Goal: Task Accomplishment & Management: Manage account settings

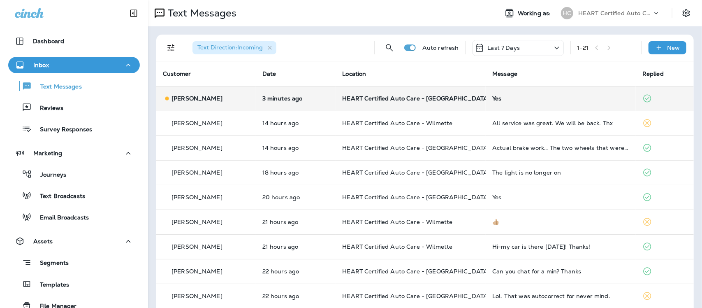
click at [493, 100] on div "Yes" at bounding box center [561, 98] width 137 height 7
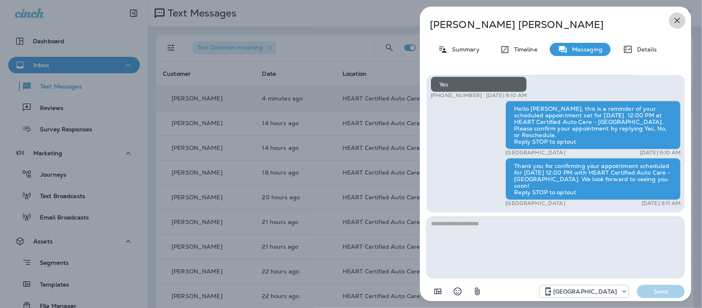
click at [676, 23] on icon "button" at bounding box center [678, 21] width 10 height 10
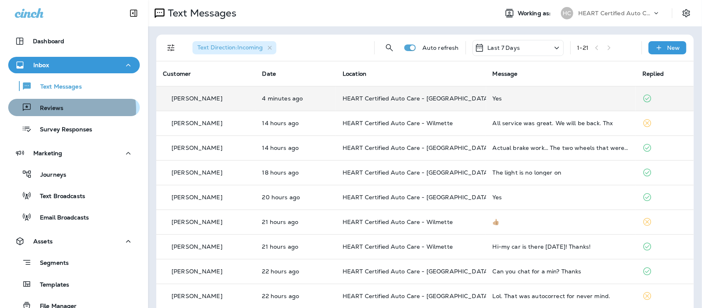
click at [58, 110] on p "Reviews" at bounding box center [48, 109] width 32 height 8
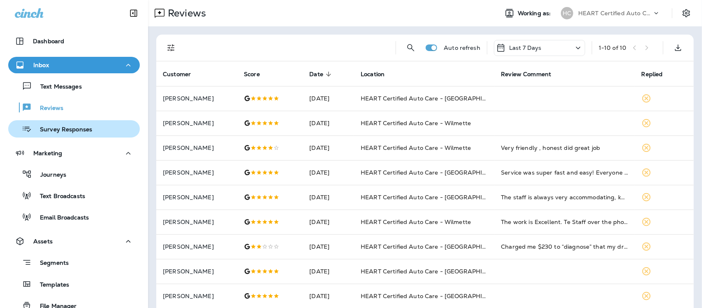
click at [56, 126] on p "Survey Responses" at bounding box center [62, 130] width 60 height 8
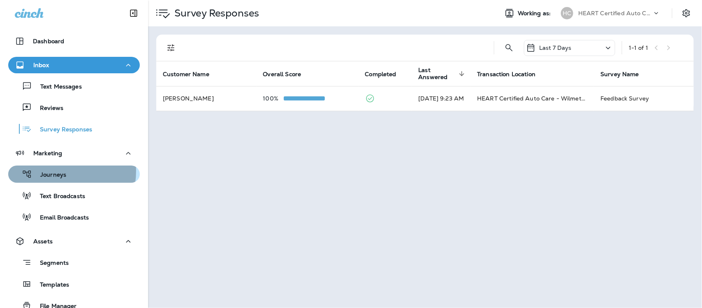
click at [49, 171] on p "Journeys" at bounding box center [49, 175] width 34 height 8
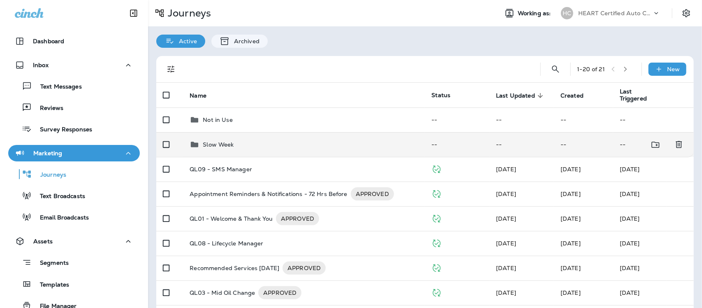
click at [214, 146] on p "Slow Week" at bounding box center [218, 144] width 31 height 7
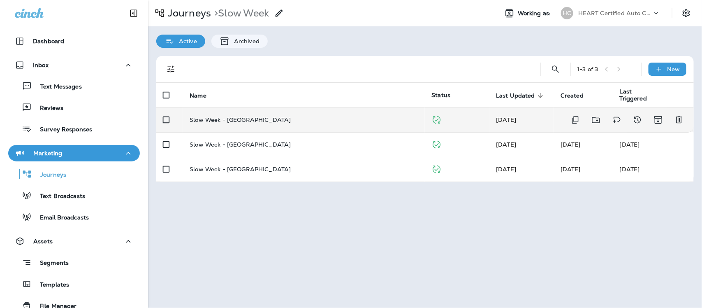
click at [243, 120] on p "Slow Week - [GEOGRAPHIC_DATA]" at bounding box center [240, 119] width 101 height 7
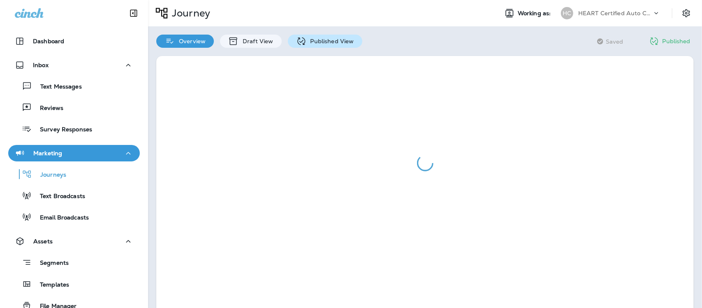
click at [324, 39] on p "Published View" at bounding box center [331, 41] width 48 height 7
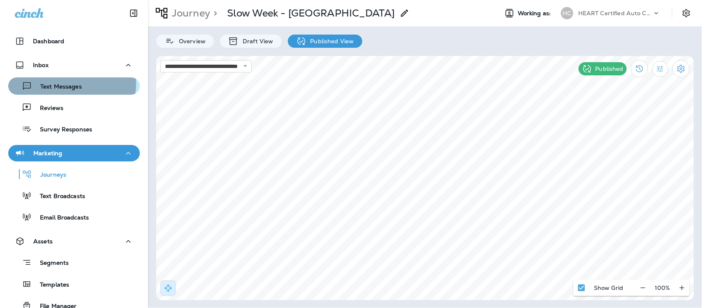
click at [56, 83] on p "Text Messages" at bounding box center [57, 87] width 50 height 8
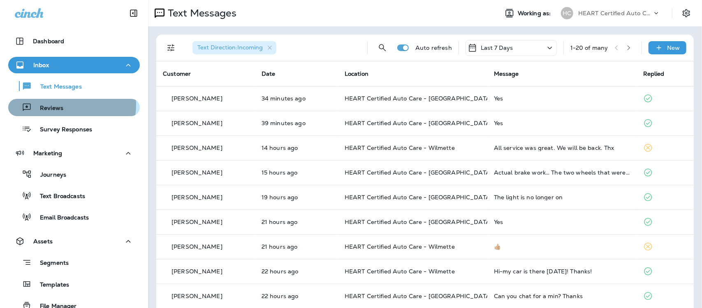
click at [47, 106] on p "Reviews" at bounding box center [48, 109] width 32 height 8
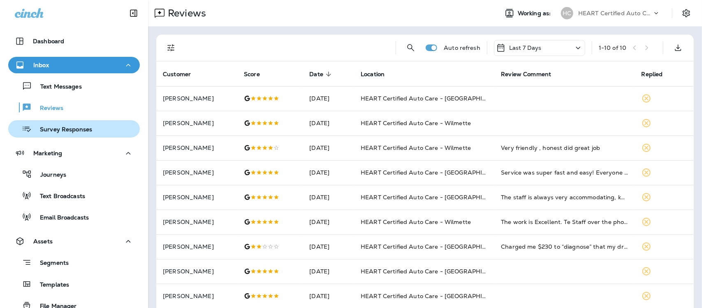
click at [54, 128] on p "Survey Responses" at bounding box center [62, 130] width 60 height 8
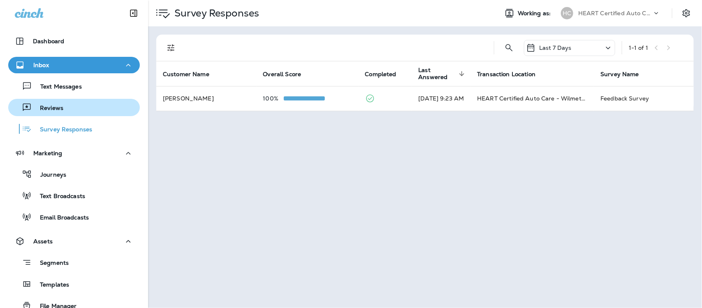
click at [56, 106] on p "Reviews" at bounding box center [48, 109] width 32 height 8
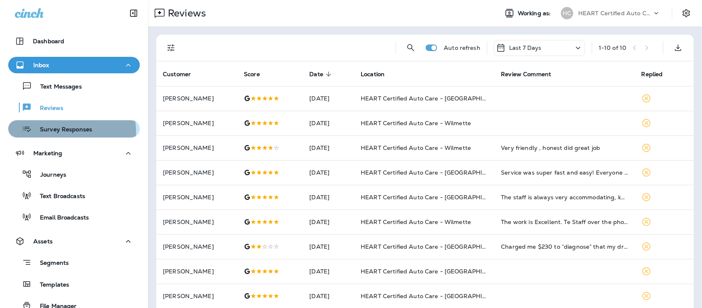
click at [65, 133] on p "Survey Responses" at bounding box center [62, 130] width 60 height 8
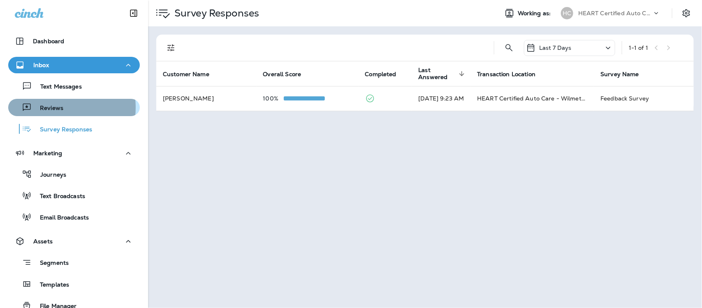
click at [49, 107] on p "Reviews" at bounding box center [48, 109] width 32 height 8
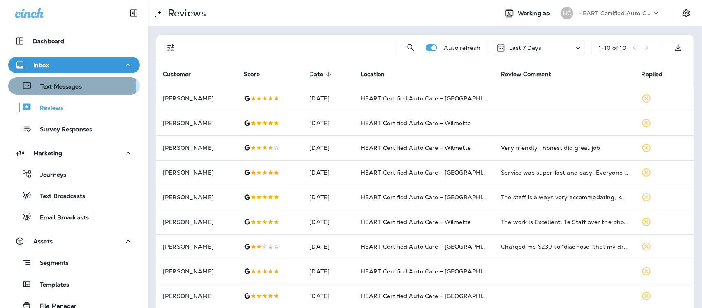
click at [64, 86] on p "Text Messages" at bounding box center [57, 87] width 50 height 8
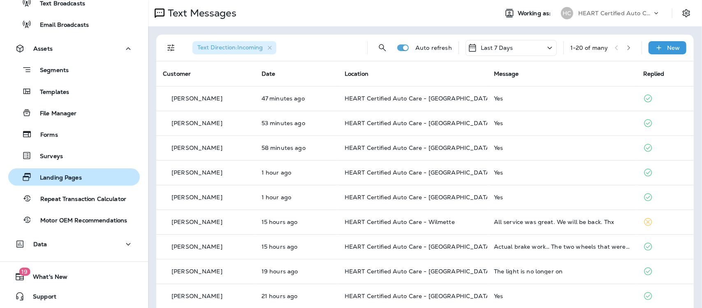
scroll to position [193, 0]
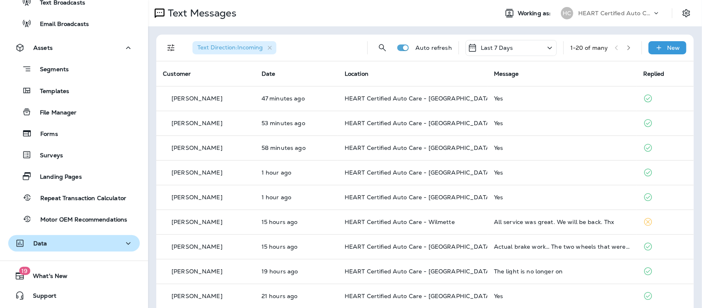
click at [70, 244] on div "Data" at bounding box center [74, 243] width 119 height 10
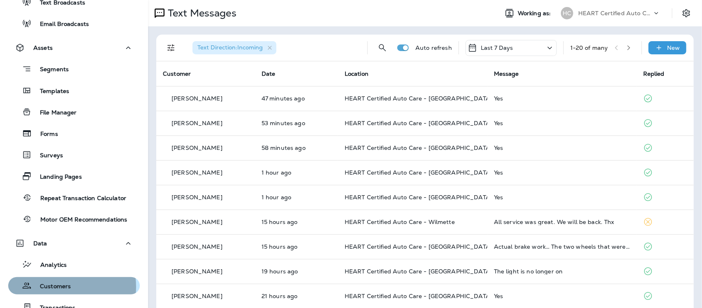
click at [58, 286] on p "Customers" at bounding box center [51, 287] width 39 height 8
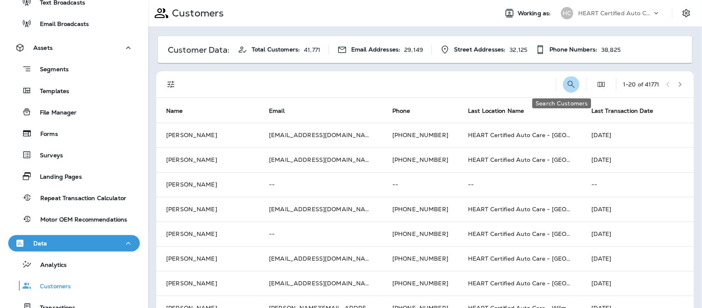
click at [568, 85] on icon "Search Customers" at bounding box center [571, 84] width 7 height 7
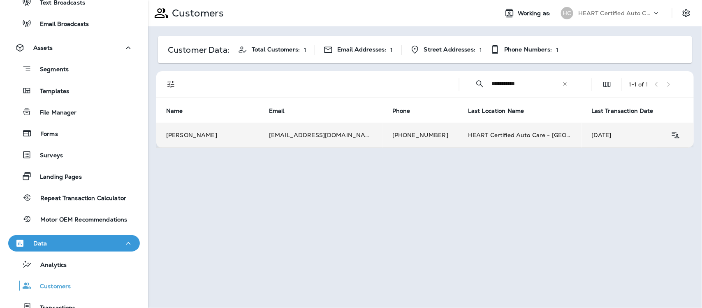
type input "**********"
click at [198, 134] on td "[PERSON_NAME]" at bounding box center [207, 135] width 103 height 25
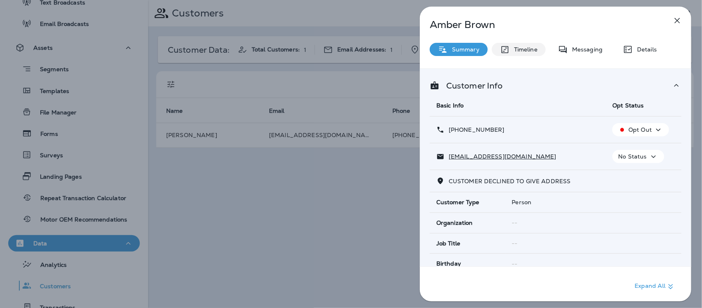
click at [521, 47] on p "Timeline" at bounding box center [524, 49] width 28 height 7
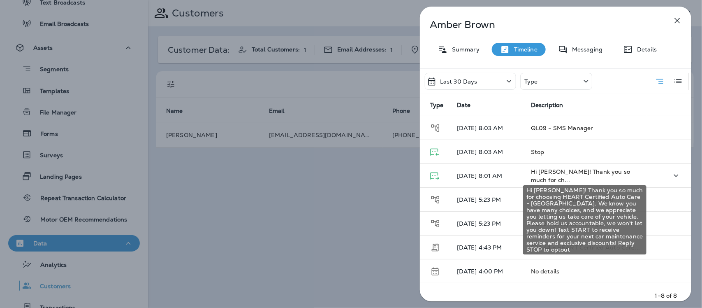
click at [586, 178] on span "Hi [PERSON_NAME]! Thank you so much for ch..." at bounding box center [580, 176] width 99 height 16
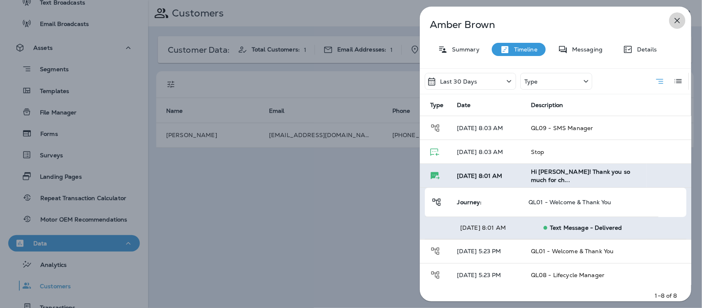
click at [679, 20] on icon "button" at bounding box center [678, 21] width 10 height 10
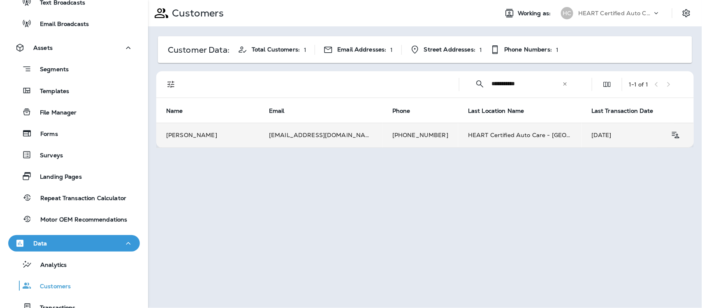
click at [194, 134] on td "[PERSON_NAME]" at bounding box center [207, 135] width 103 height 25
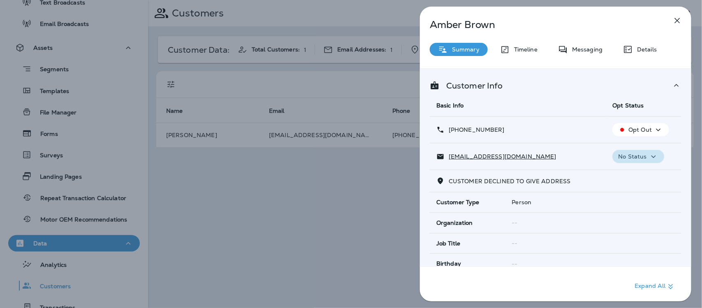
click at [649, 156] on icon "button" at bounding box center [654, 156] width 10 height 10
click at [637, 177] on p "Unsubscribe" at bounding box center [640, 176] width 36 height 7
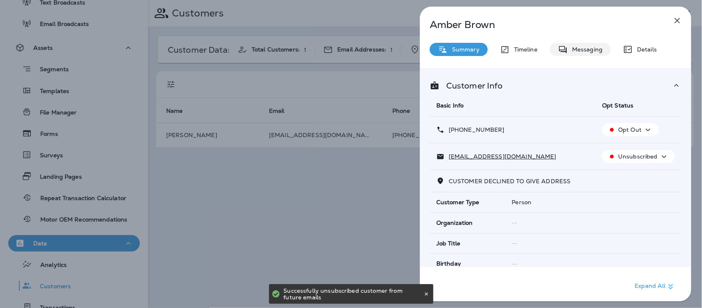
click at [580, 50] on p "Messaging" at bounding box center [585, 49] width 35 height 7
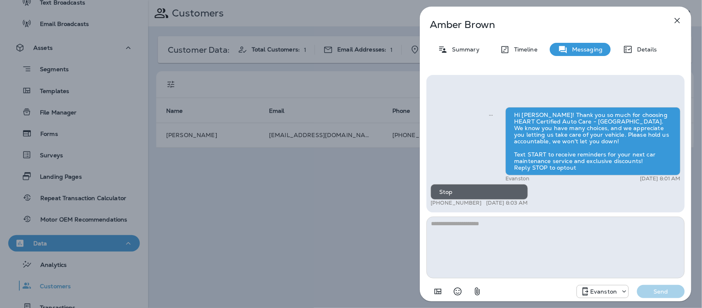
click at [674, 21] on icon "button" at bounding box center [678, 21] width 10 height 10
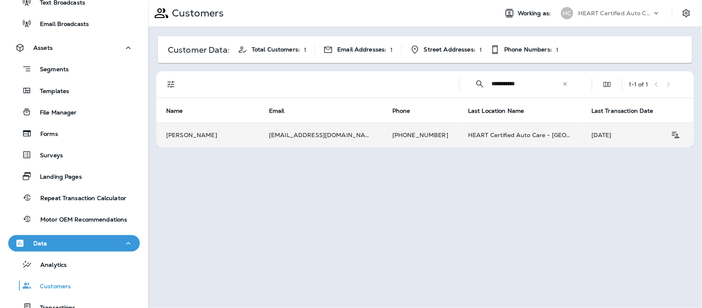
click at [181, 134] on td "[PERSON_NAME]" at bounding box center [207, 135] width 103 height 25
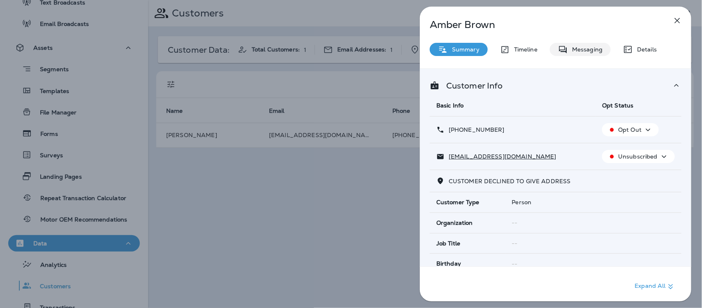
click at [588, 47] on p "Messaging" at bounding box center [585, 49] width 35 height 7
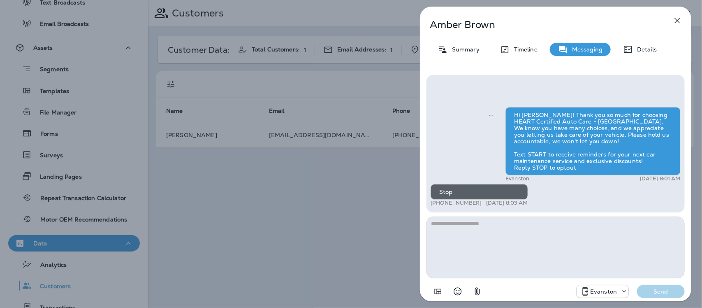
click at [676, 21] on icon "button" at bounding box center [678, 21] width 10 height 10
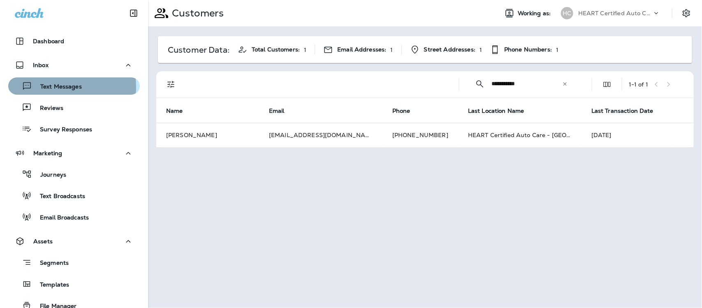
click at [63, 87] on p "Text Messages" at bounding box center [57, 87] width 50 height 8
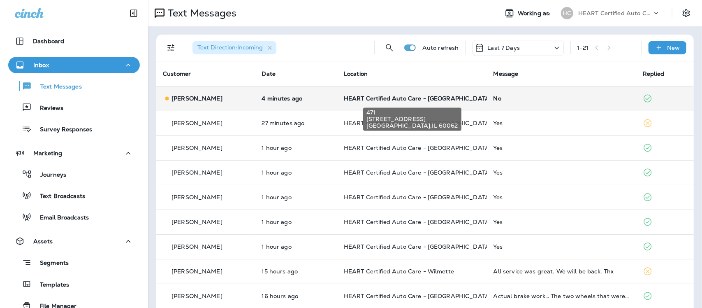
click at [381, 98] on span "HEART Certified Auto Care - [GEOGRAPHIC_DATA]" at bounding box center [418, 98] width 148 height 7
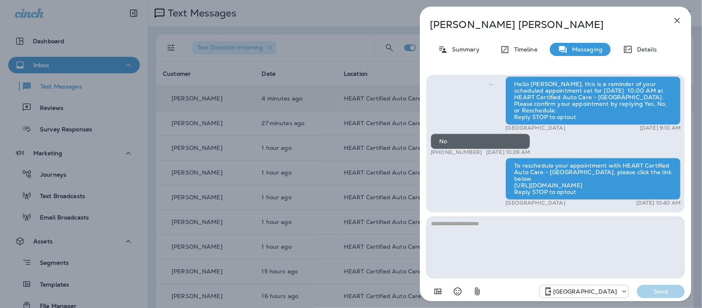
click at [679, 19] on icon "button" at bounding box center [677, 20] width 5 height 5
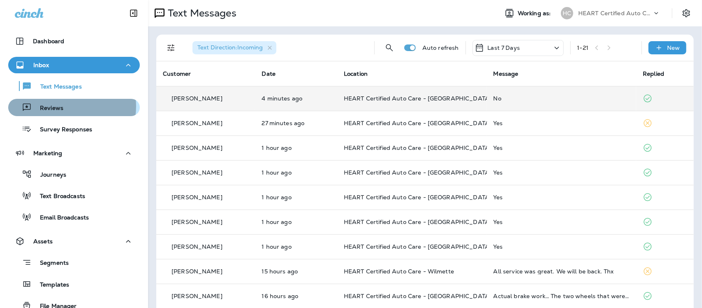
click at [60, 106] on p "Reviews" at bounding box center [48, 109] width 32 height 8
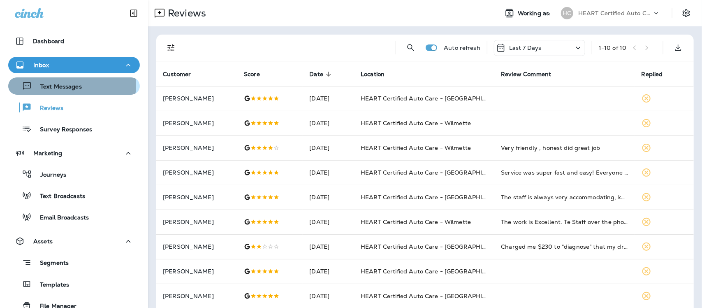
click at [60, 84] on p "Text Messages" at bounding box center [57, 87] width 50 height 8
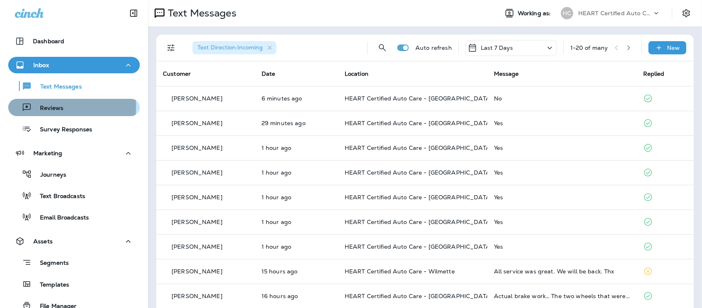
click at [51, 105] on p "Reviews" at bounding box center [48, 109] width 32 height 8
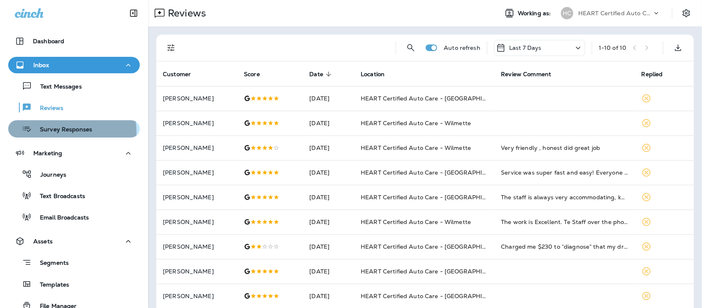
click at [68, 132] on p "Survey Responses" at bounding box center [62, 130] width 60 height 8
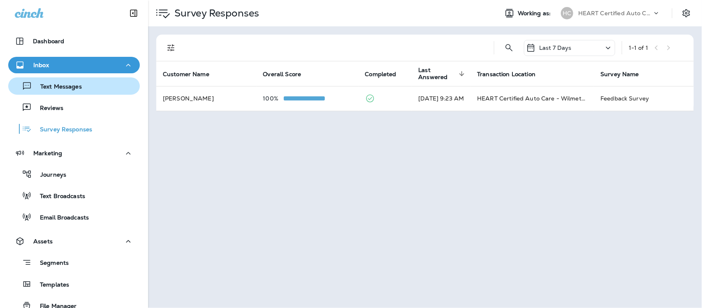
click at [52, 83] on p "Text Messages" at bounding box center [57, 87] width 50 height 8
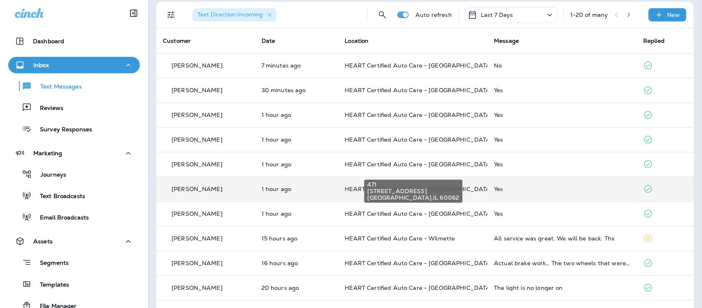
scroll to position [51, 0]
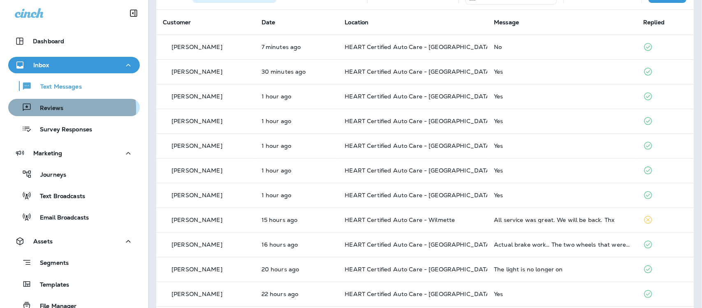
click at [48, 109] on p "Reviews" at bounding box center [48, 109] width 32 height 8
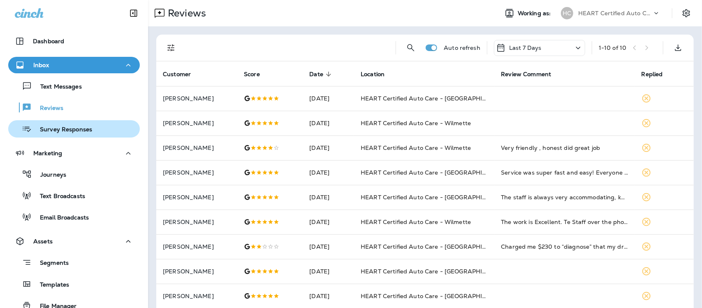
click at [57, 132] on p "Survey Responses" at bounding box center [62, 130] width 60 height 8
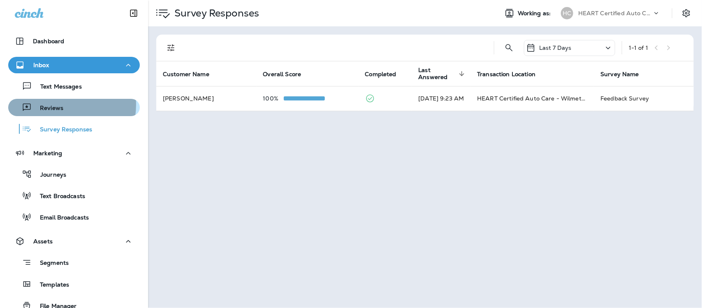
click at [47, 105] on p "Reviews" at bounding box center [48, 109] width 32 height 8
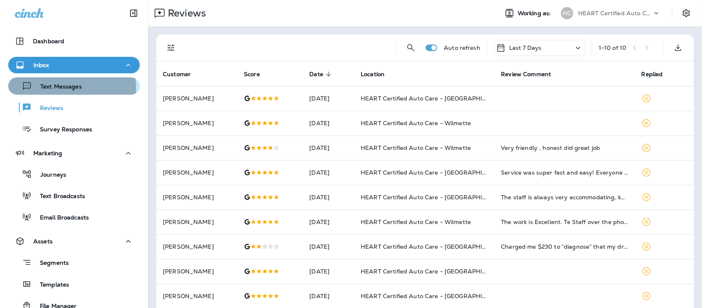
click at [60, 88] on p "Text Messages" at bounding box center [57, 87] width 50 height 8
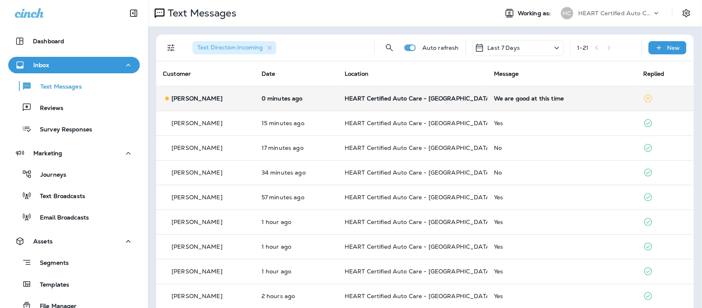
click at [494, 95] on div "We are good at this time" at bounding box center [562, 98] width 136 height 7
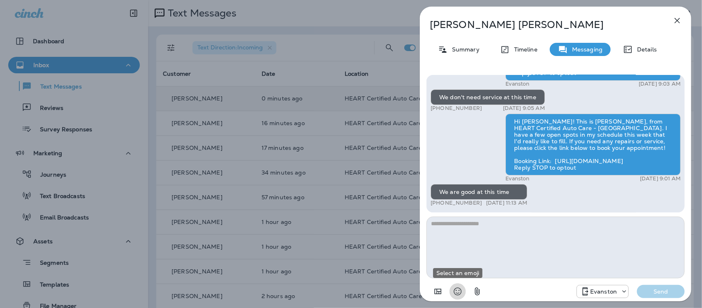
click at [458, 291] on icon "Select an emoji" at bounding box center [458, 291] width 10 height 10
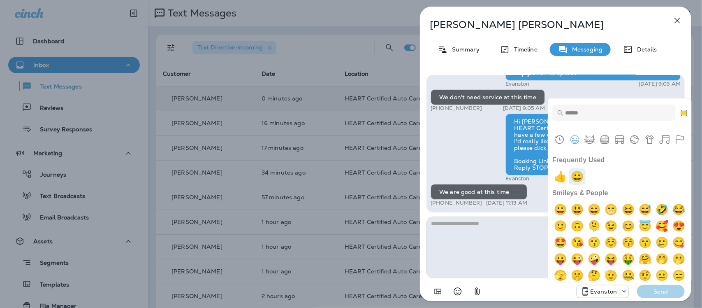
click at [578, 179] on img "grinning" at bounding box center [578, 176] width 16 height 16
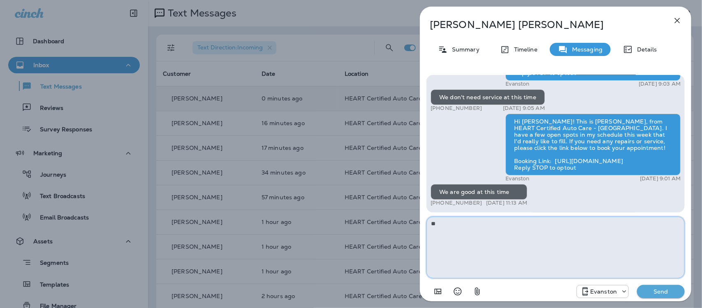
click at [488, 225] on textarea "**" at bounding box center [556, 247] width 258 height 62
type textarea "**********"
click at [657, 293] on p "Send" at bounding box center [661, 291] width 35 height 7
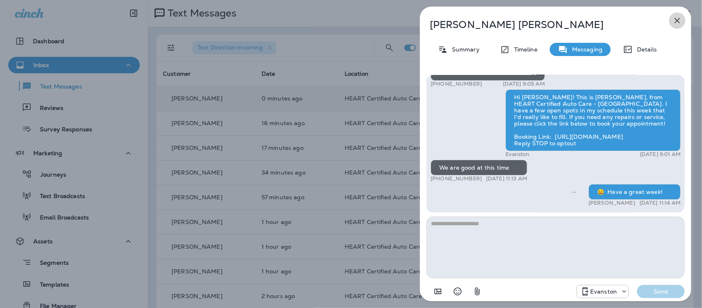
click at [676, 19] on icon "button" at bounding box center [677, 20] width 5 height 5
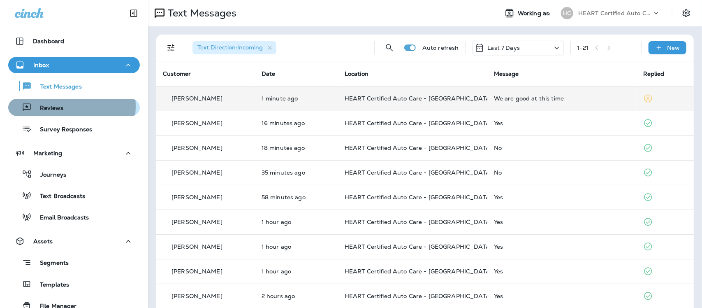
click at [40, 106] on p "Reviews" at bounding box center [48, 109] width 32 height 8
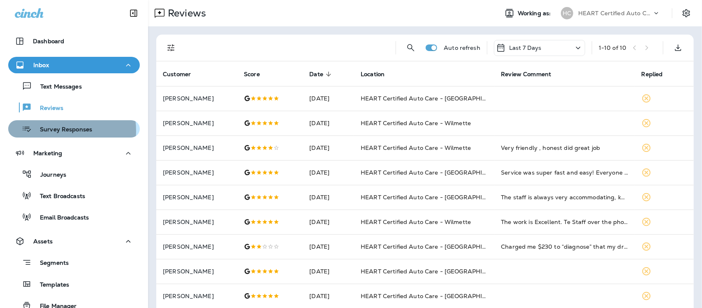
click at [46, 130] on p "Survey Responses" at bounding box center [62, 130] width 60 height 8
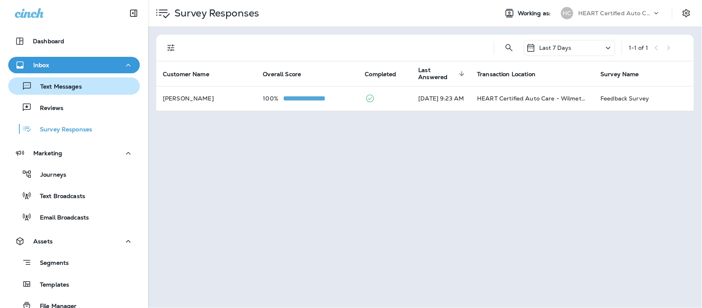
drag, startPoint x: 42, startPoint y: 85, endPoint x: 32, endPoint y: 41, distance: 45.3
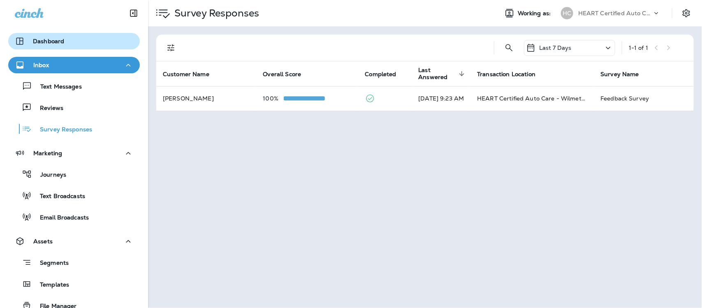
click at [42, 84] on p "Text Messages" at bounding box center [57, 87] width 50 height 8
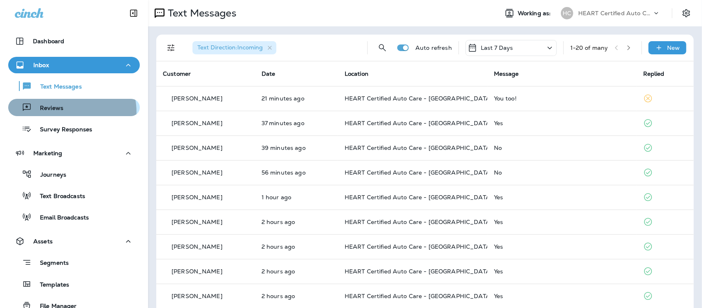
click at [66, 112] on div "Reviews" at bounding box center [74, 107] width 125 height 12
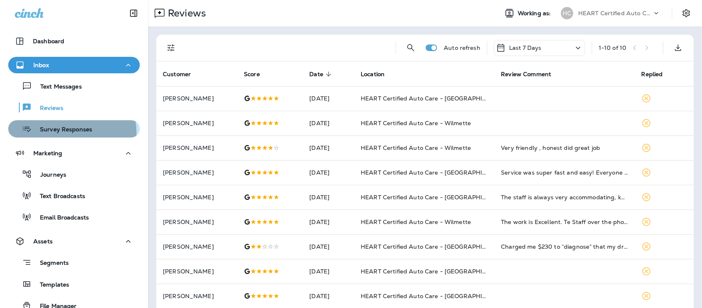
click at [71, 132] on p "Survey Responses" at bounding box center [62, 130] width 60 height 8
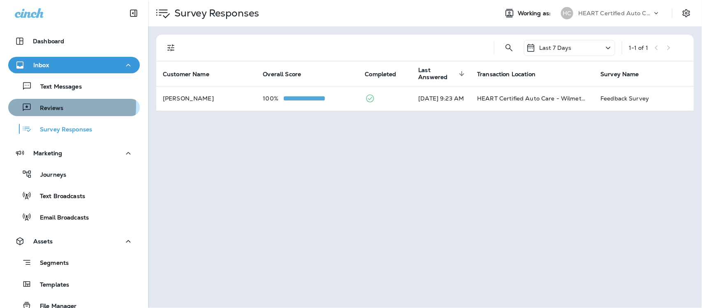
click at [54, 106] on p "Reviews" at bounding box center [48, 109] width 32 height 8
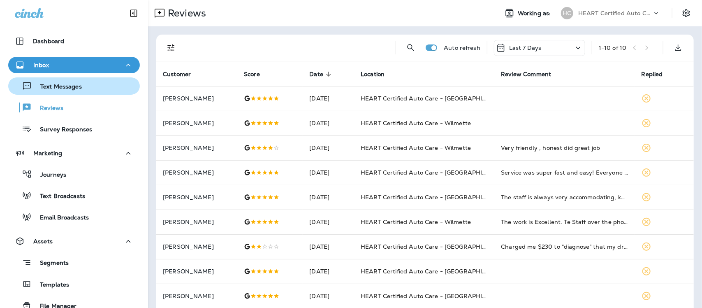
click at [63, 83] on p "Text Messages" at bounding box center [57, 87] width 50 height 8
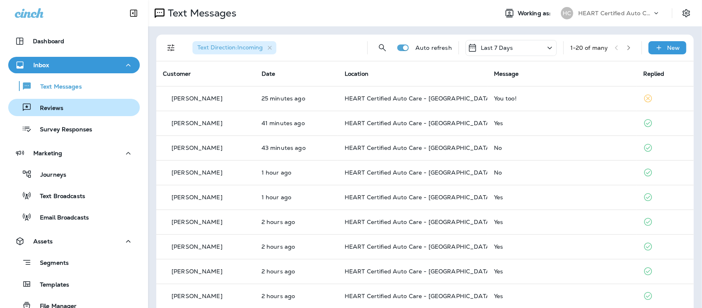
click at [62, 114] on button "Reviews" at bounding box center [74, 107] width 132 height 17
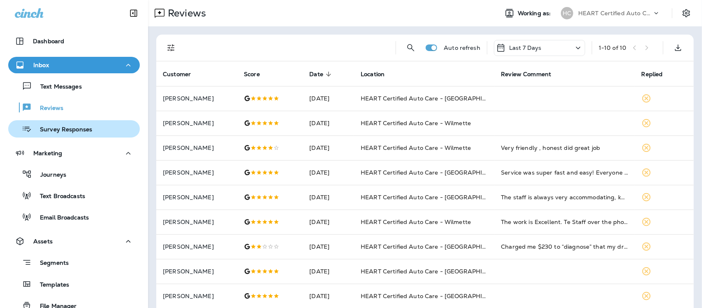
click at [61, 133] on p "Survey Responses" at bounding box center [62, 130] width 60 height 8
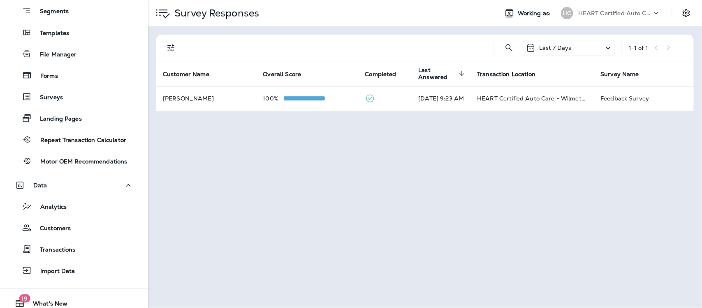
scroll to position [279, 0]
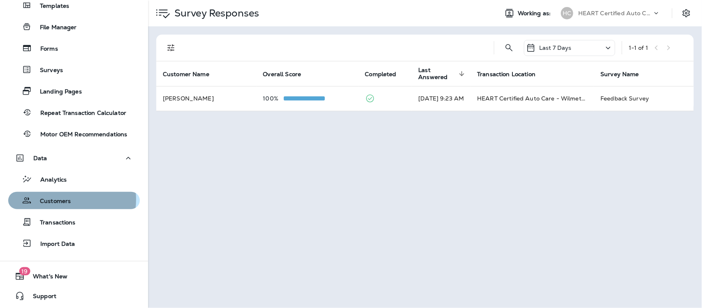
click at [61, 199] on p "Customers" at bounding box center [51, 202] width 39 height 8
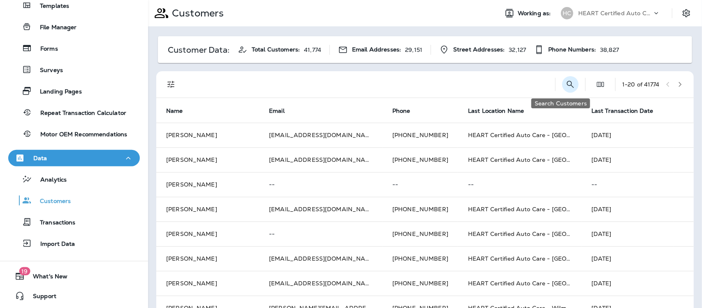
click at [566, 83] on icon "Search Customers" at bounding box center [571, 84] width 10 height 10
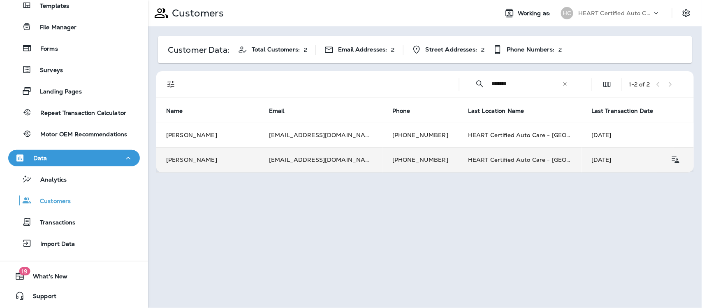
type input "*******"
click at [196, 160] on td "[PERSON_NAME]" at bounding box center [207, 159] width 103 height 25
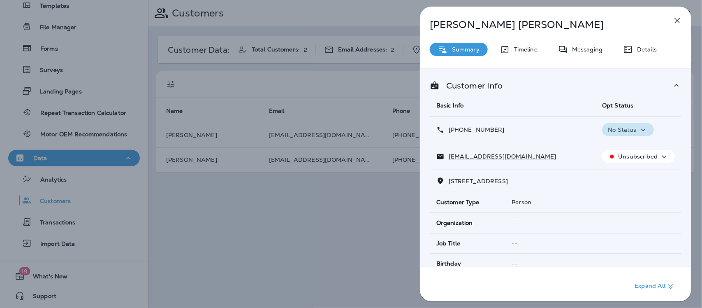
click at [641, 130] on icon "button" at bounding box center [644, 130] width 10 height 10
click at [623, 149] on p "Opt out" at bounding box center [621, 149] width 22 height 7
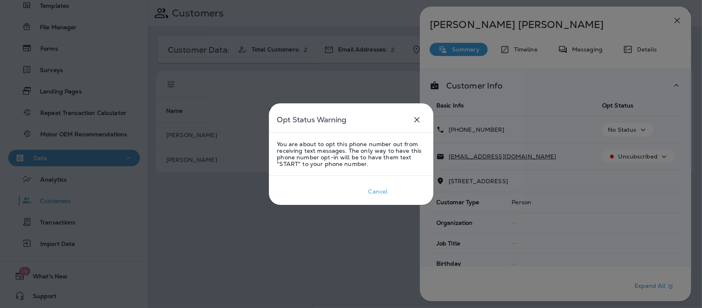
click at [407, 193] on div "Confirm" at bounding box center [409, 191] width 23 height 7
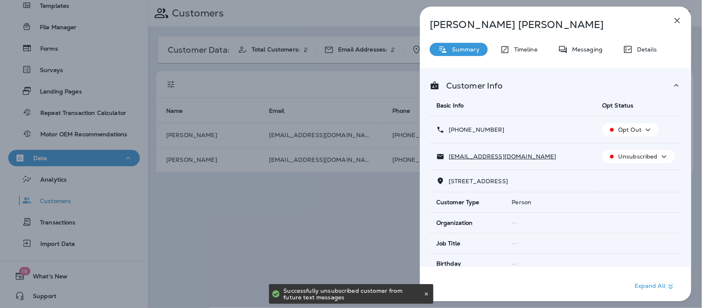
click at [676, 23] on icon "button" at bounding box center [678, 21] width 10 height 10
